Goal: Transaction & Acquisition: Obtain resource

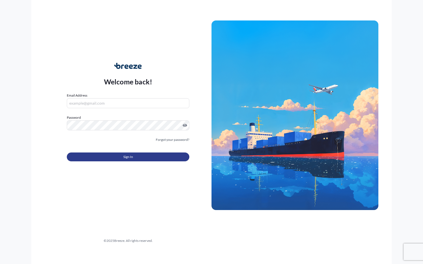
type input "[PERSON_NAME][EMAIL_ADDRESS][DOMAIN_NAME]"
click at [103, 157] on button "Sign In" at bounding box center [128, 157] width 122 height 9
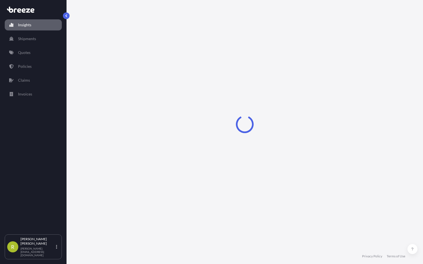
select select "2025"
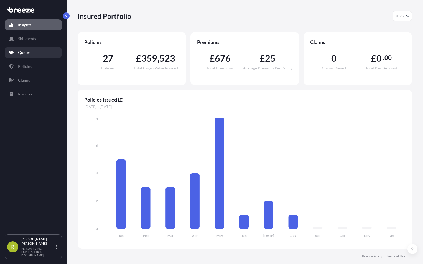
click at [34, 54] on link "Quotes" at bounding box center [33, 52] width 57 height 11
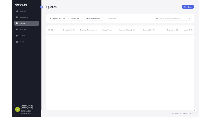
scroll to position [170, 330]
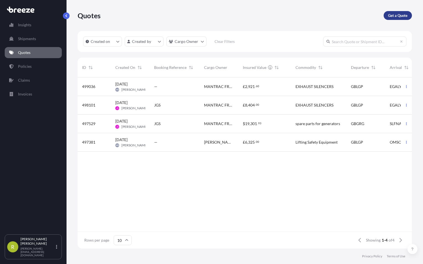
click at [394, 15] on p "Get a Quote" at bounding box center [397, 16] width 19 height 6
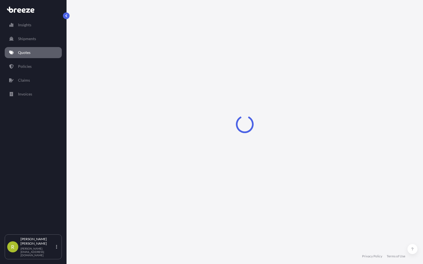
select select "Sea"
select select "1"
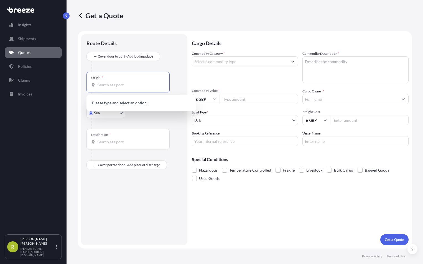
click at [105, 87] on input "Origin *" at bounding box center [129, 85] width 65 height 6
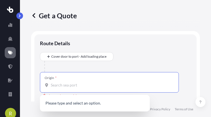
click at [51, 86] on input "Origin * Please select an origin" at bounding box center [111, 85] width 121 height 6
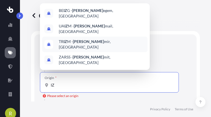
click at [91, 39] on span "TR IZ M - Iz mir, [GEOGRAPHIC_DATA]" at bounding box center [102, 44] width 86 height 11
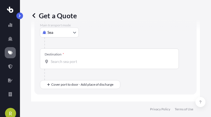
scroll to position [83, 0]
type input "TRIZM - [GEOGRAPHIC_DATA], [GEOGRAPHIC_DATA]"
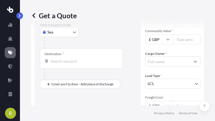
click at [75, 31] on body "R Get a Quote Route Details Reset Route Details Cover door to port - Add loadin…" at bounding box center [107, 60] width 215 height 121
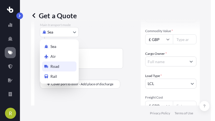
click at [55, 68] on span "Road" at bounding box center [54, 67] width 9 height 6
select select "Road"
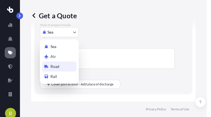
scroll to position [63, 0]
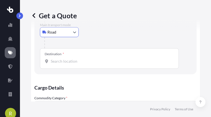
click at [53, 65] on div "Destination *" at bounding box center [109, 58] width 139 height 20
click at [53, 64] on input "Destination *" at bounding box center [111, 61] width 121 height 6
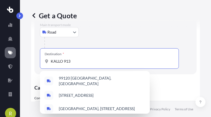
type input "KALLO 9130"
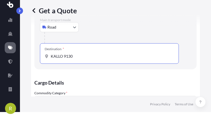
drag, startPoint x: 75, startPoint y: 56, endPoint x: 51, endPoint y: 57, distance: 24.4
click at [50, 57] on div "KALLO 9130" at bounding box center [109, 56] width 129 height 6
click at [51, 57] on input "KALLO 9130" at bounding box center [111, 56] width 121 height 6
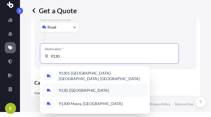
click at [67, 88] on span "9130, [GEOGRAPHIC_DATA]" at bounding box center [84, 91] width 50 height 6
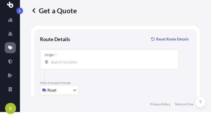
scroll to position [0, 0]
type input "9130, [GEOGRAPHIC_DATA]"
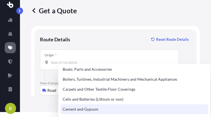
scroll to position [83, 0]
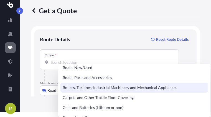
click at [100, 89] on div "Boilers, Turbines, Industrial Machinery and Mechanical Appliances" at bounding box center [134, 88] width 148 height 10
type input "Boilers, Turbines, Industrial Machinery and Mechanical Appliances"
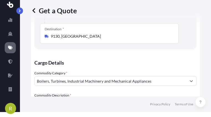
type textarea "RADIATOR"
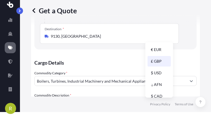
click at [162, 61] on div "£ GBP" at bounding box center [158, 61] width 23 height 11
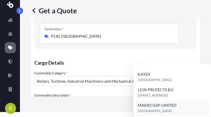
scroll to position [5, 0]
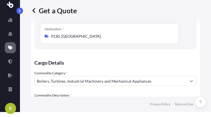
click at [187, 56] on body "R Get a Quote Route Details Reset Route Details Place of loading Road Road Rail…" at bounding box center [105, 53] width 211 height 117
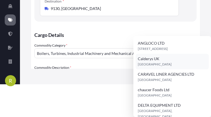
type input "Calderys UK"
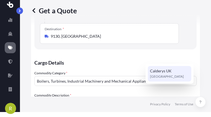
drag, startPoint x: 172, startPoint y: 56, endPoint x: 145, endPoint y: 56, distance: 27.1
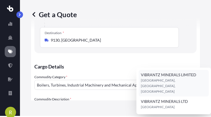
scroll to position [0, 0]
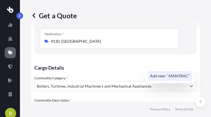
click at [182, 75] on span "Add new " MANTRAC"" at bounding box center [170, 76] width 40 height 6
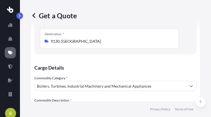
type input "MANTRAC"
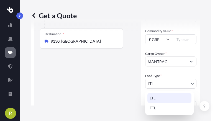
click at [189, 84] on body "0 options available. 1 option available. 0 options available. 1 option availabl…" at bounding box center [105, 60] width 211 height 121
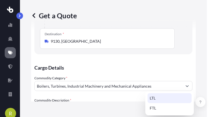
click at [189, 85] on body "0 options available. 1 option available. 0 options available. 1 option availabl…" at bounding box center [103, 58] width 207 height 117
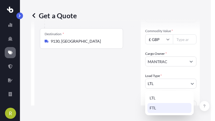
click at [162, 107] on div "FTL" at bounding box center [169, 108] width 44 height 10
select select "2"
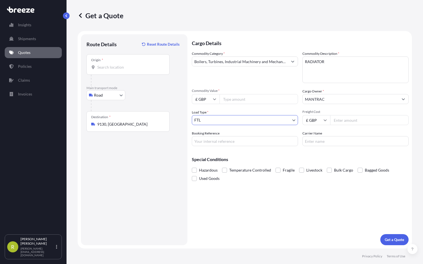
click at [205, 141] on input "Booking Reference" at bounding box center [245, 141] width 106 height 10
type input "AP0008608/8609"
click at [340, 121] on input "Freight Cost" at bounding box center [369, 120] width 78 height 10
type input "4700"
click at [367, 133] on div "Carrier Name" at bounding box center [355, 139] width 106 height 16
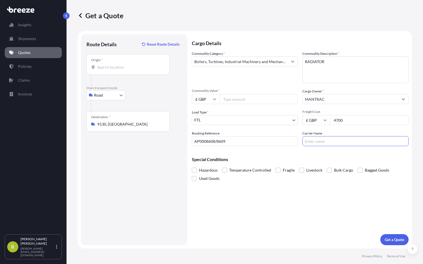
click at [321, 138] on input "Carrier Name" at bounding box center [355, 141] width 106 height 10
click at [286, 197] on div "Cargo Details Commodity Category * Boilers, Turbines, Industrial Machinery and …" at bounding box center [300, 139] width 217 height 211
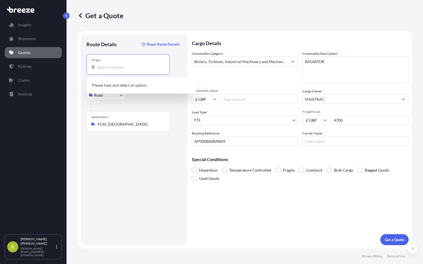
click at [112, 68] on input "Origin *" at bounding box center [129, 68] width 65 height 6
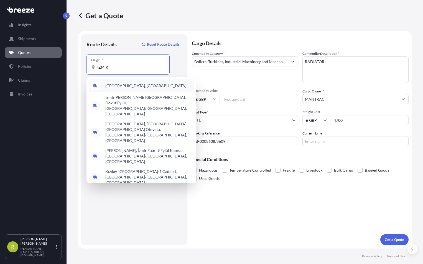
click at [117, 85] on span "[GEOGRAPHIC_DATA], [GEOGRAPHIC_DATA]" at bounding box center [145, 86] width 81 height 6
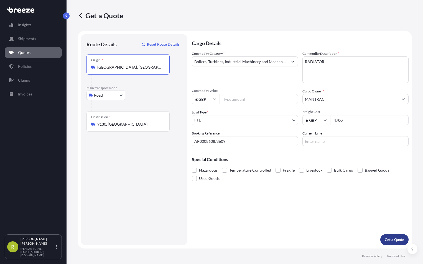
type input "[GEOGRAPHIC_DATA], [GEOGRAPHIC_DATA]"
click at [397, 241] on p "Get a Quote" at bounding box center [393, 240] width 19 height 6
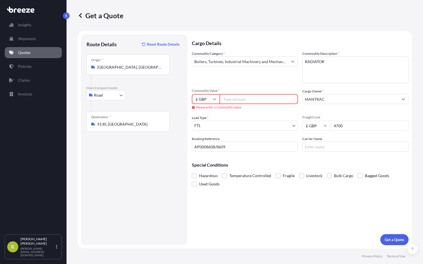
click at [230, 99] on input "Commodity Value *" at bounding box center [258, 99] width 78 height 10
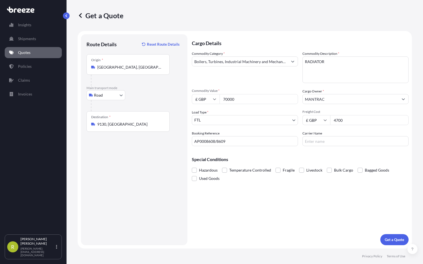
type input "70000"
click at [282, 216] on div "Cargo Details Commodity Category * Boilers, Turbines, Industrial Machinery and …" at bounding box center [300, 139] width 217 height 211
click at [397, 240] on p "Get a Quote" at bounding box center [393, 240] width 19 height 6
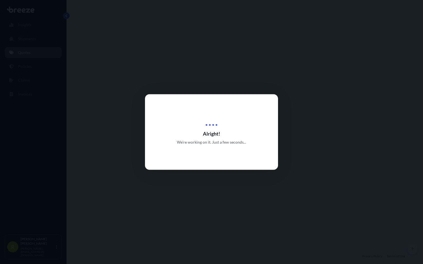
select select "Road"
select select "2"
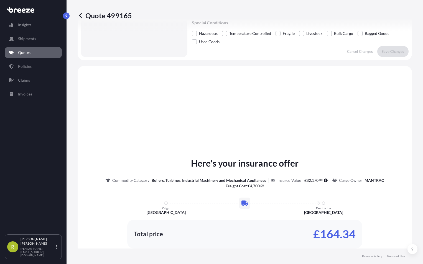
scroll to position [175, 0]
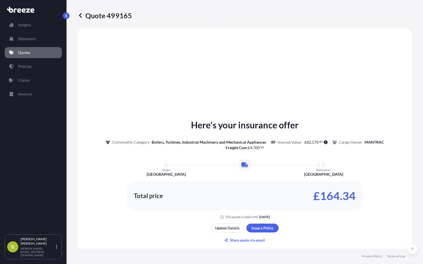
click at [29, 53] on p "Quotes" at bounding box center [24, 53] width 12 height 6
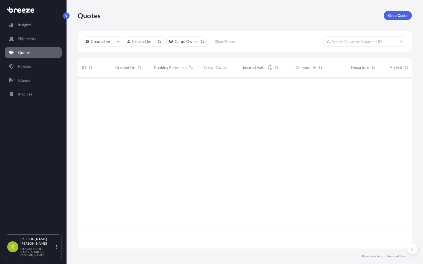
scroll to position [170, 330]
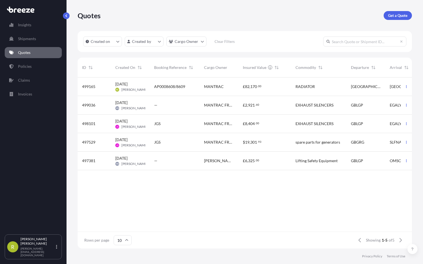
click at [91, 88] on span "499165" at bounding box center [88, 87] width 13 height 6
select select "Road"
select select "2"
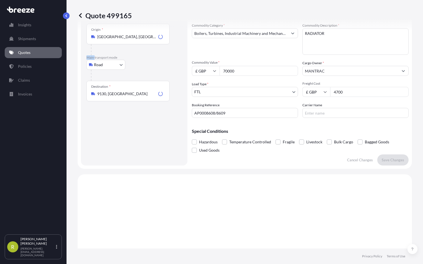
click at [91, 88] on div "Place of loading Road Road Rail Origin * [GEOGRAPHIC_DATA], [GEOGRAPHIC_DATA] M…" at bounding box center [133, 63] width 95 height 78
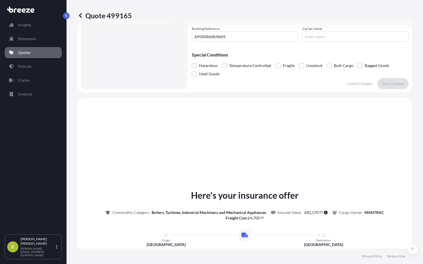
scroll to position [175, 0]
